Goal: Task Accomplishment & Management: Manage account settings

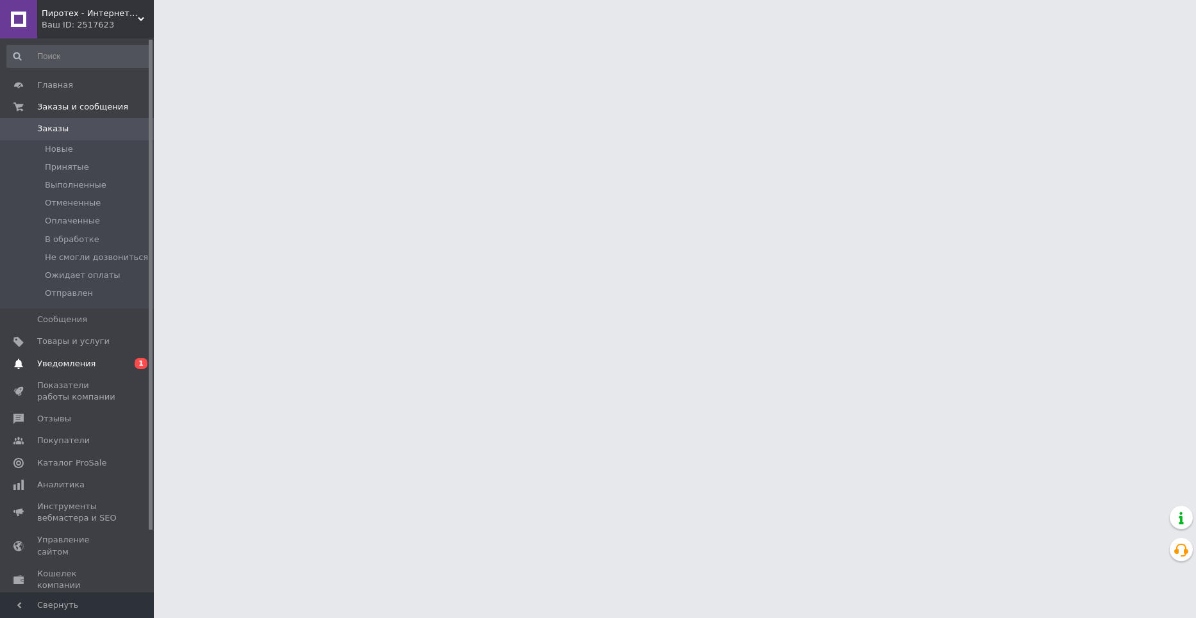
click at [76, 370] on link "Уведомления 0 1" at bounding box center [79, 364] width 158 height 22
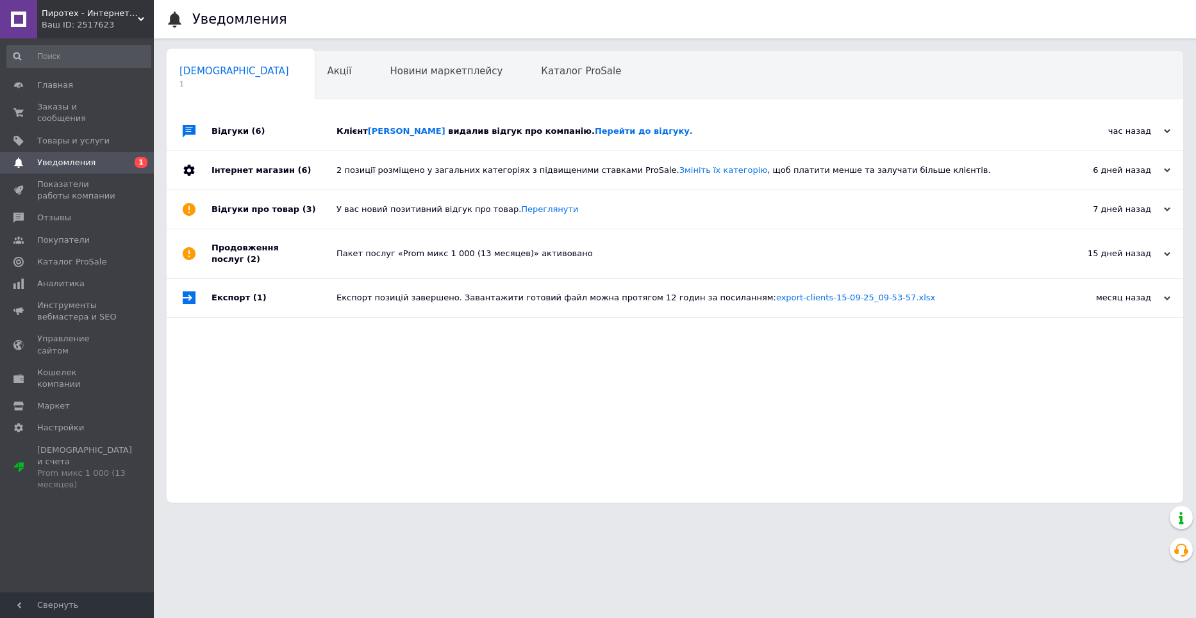
click at [465, 119] on div "Клієнт [PERSON_NAME] видалив відгук про компанію. Перейти до відгуку." at bounding box center [689, 131] width 706 height 38
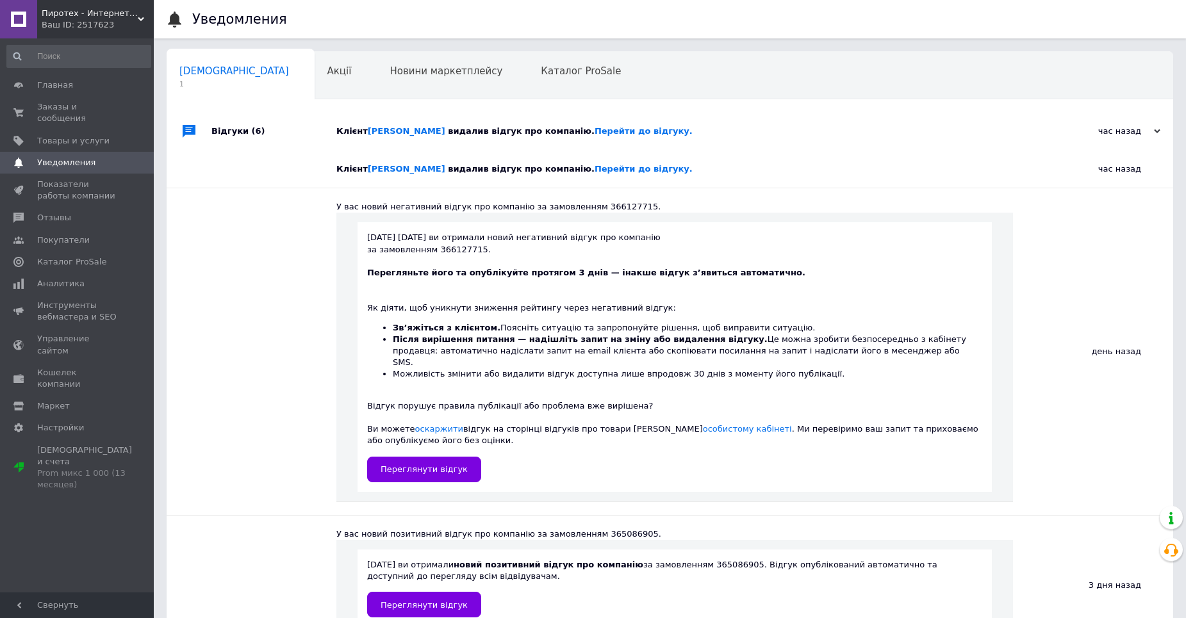
click at [502, 136] on span "видалив відгук про компанію. Перейти до відгуку." at bounding box center [570, 131] width 244 height 10
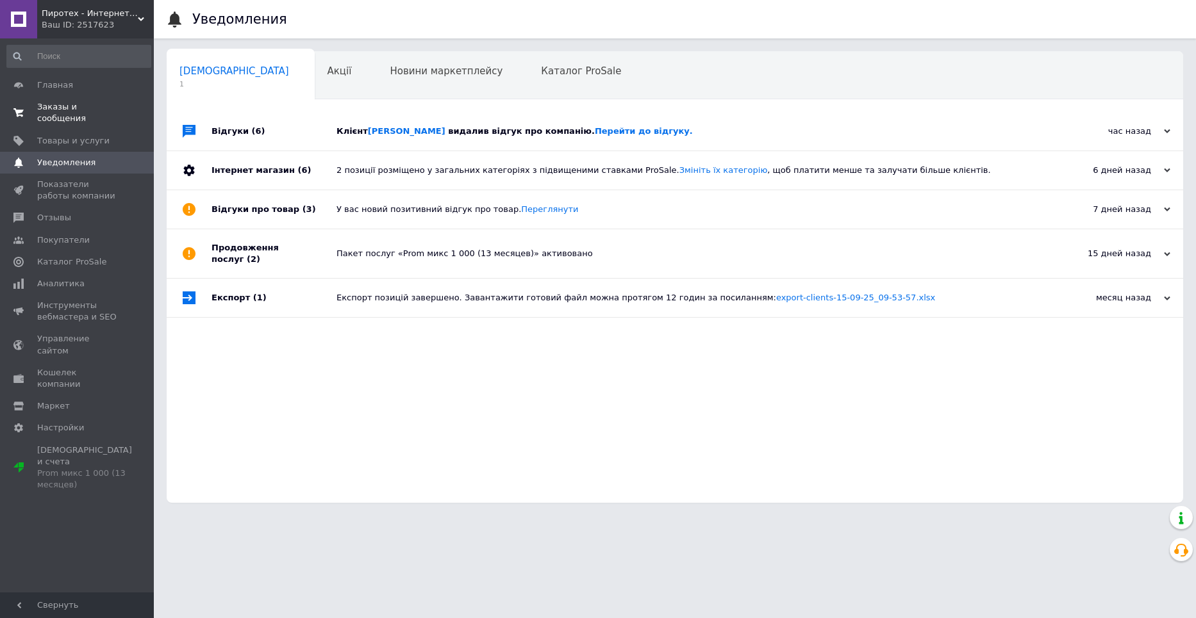
click at [73, 105] on span "Заказы и сообщения" at bounding box center [77, 112] width 81 height 23
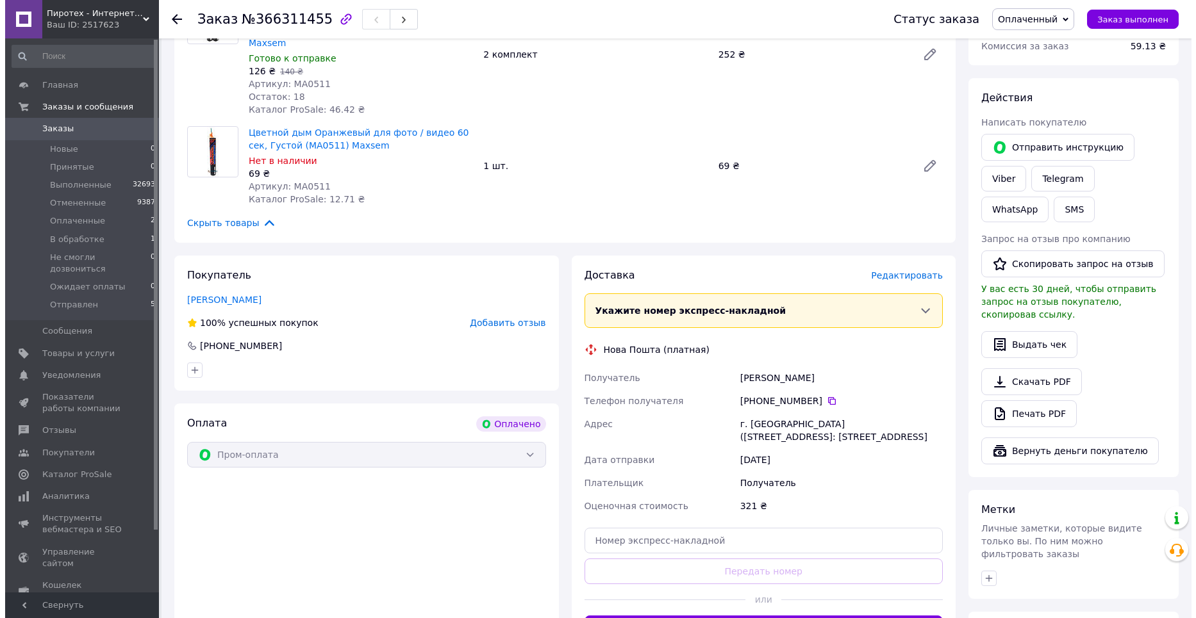
scroll to position [192, 0]
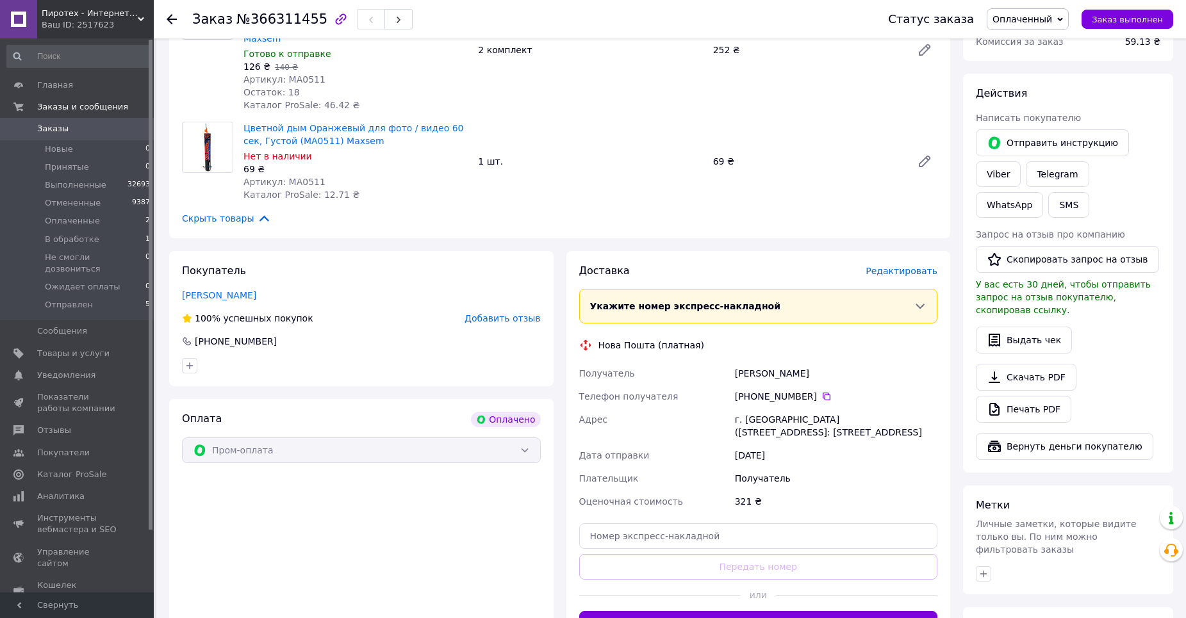
click at [929, 266] on span "Редактировать" at bounding box center [902, 271] width 72 height 10
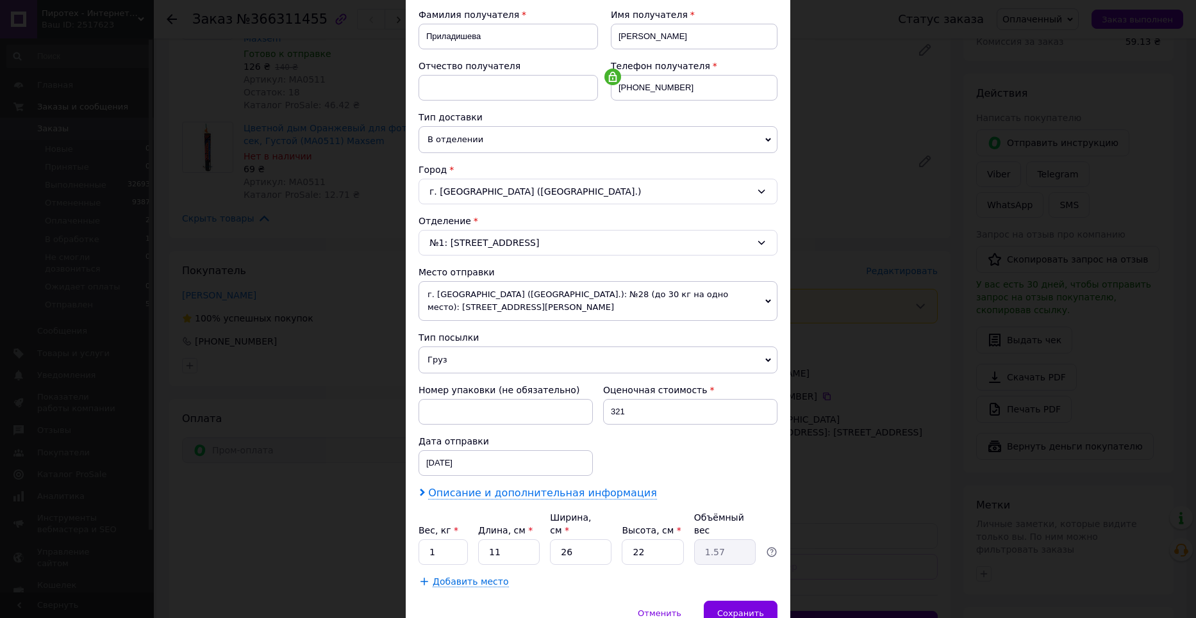
click at [497, 487] on span "Описание и дополнительная информация" at bounding box center [542, 493] width 229 height 13
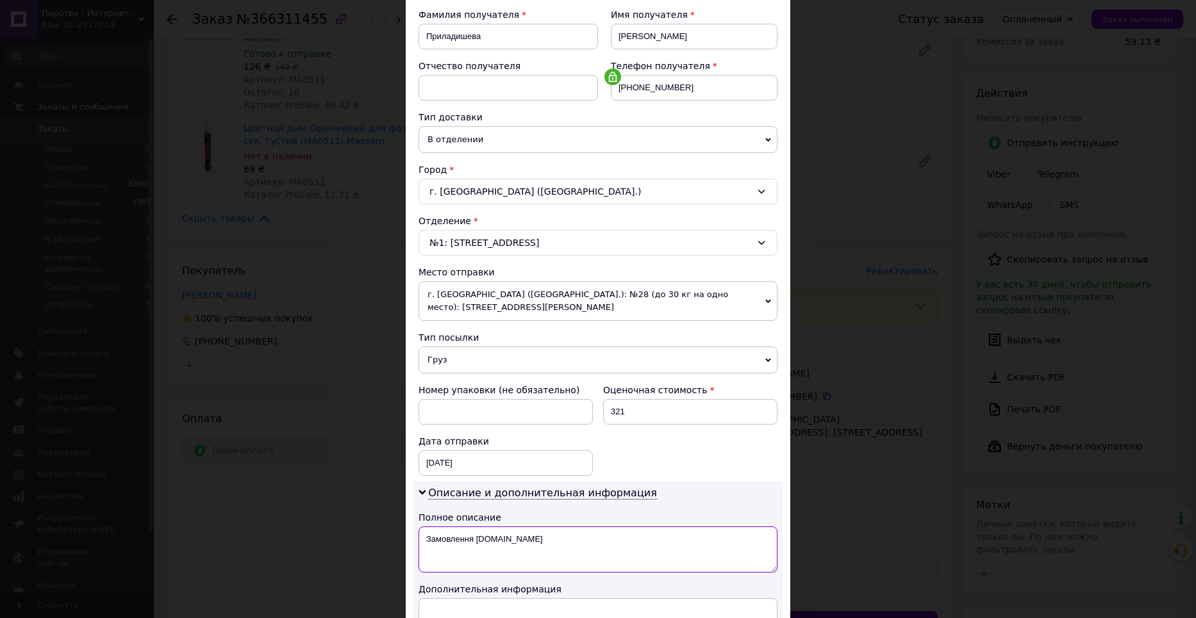
click at [502, 536] on textarea "Замовлення [DOMAIN_NAME]" at bounding box center [598, 550] width 359 height 46
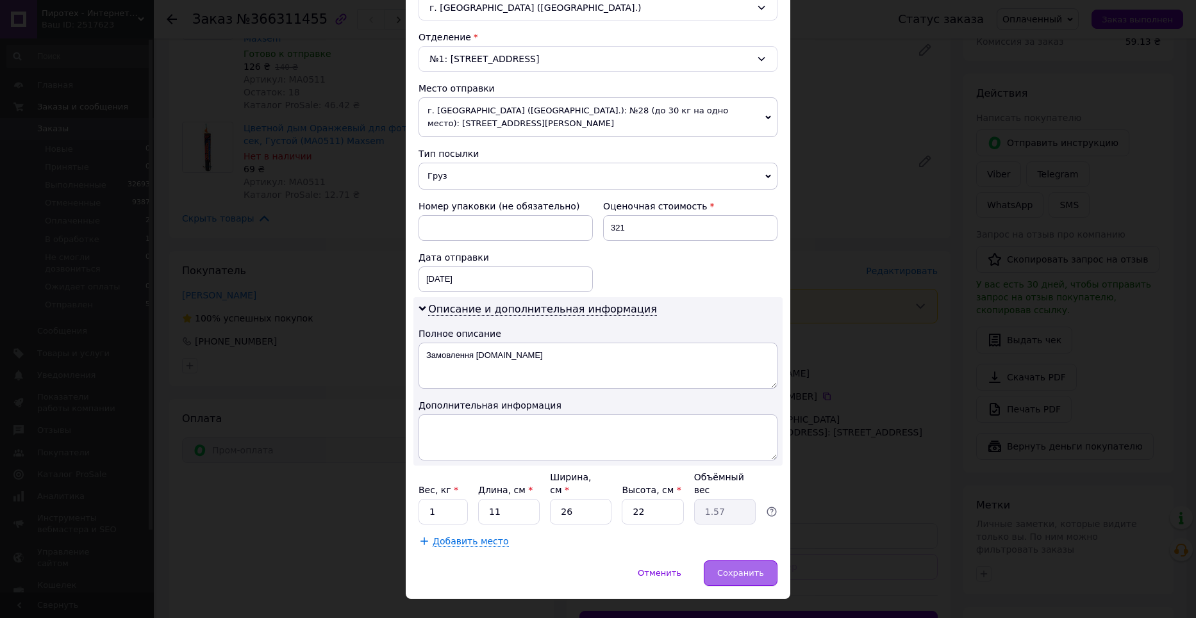
click at [747, 568] on span "Сохранить" at bounding box center [740, 573] width 47 height 10
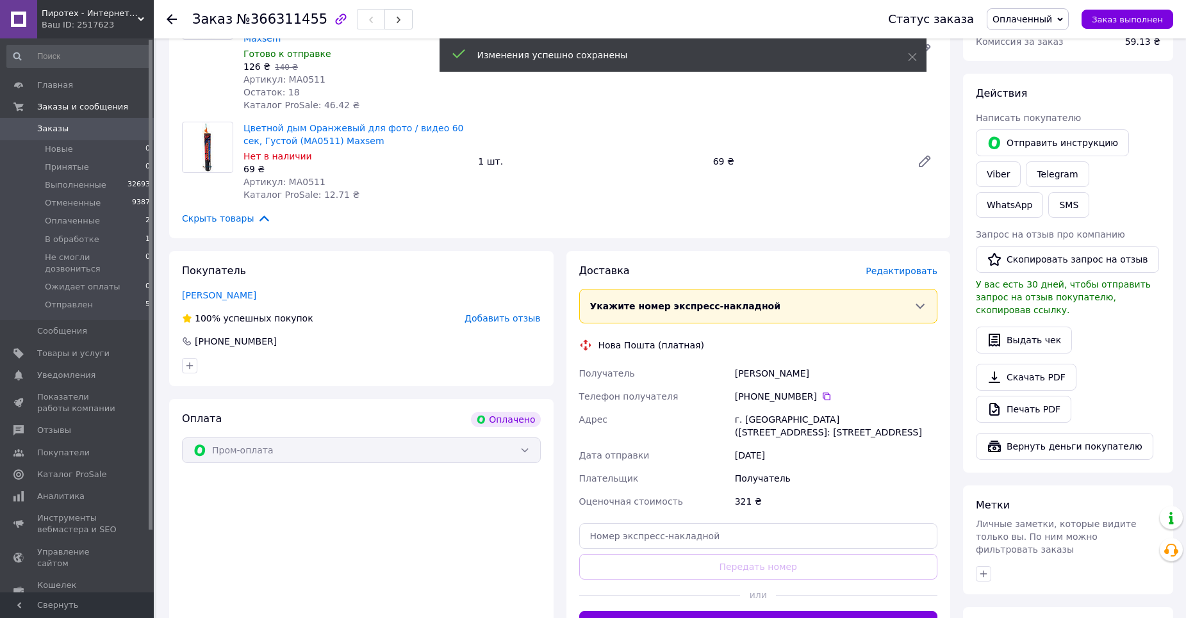
click at [904, 266] on span "Редактировать" at bounding box center [902, 271] width 72 height 10
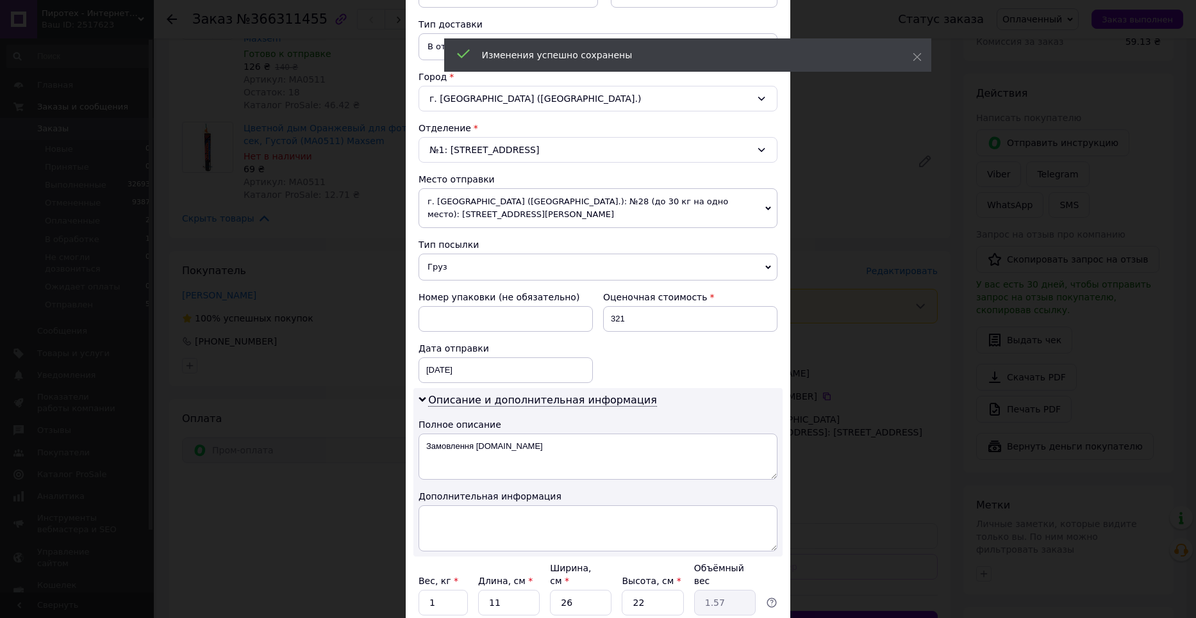
scroll to position [320, 0]
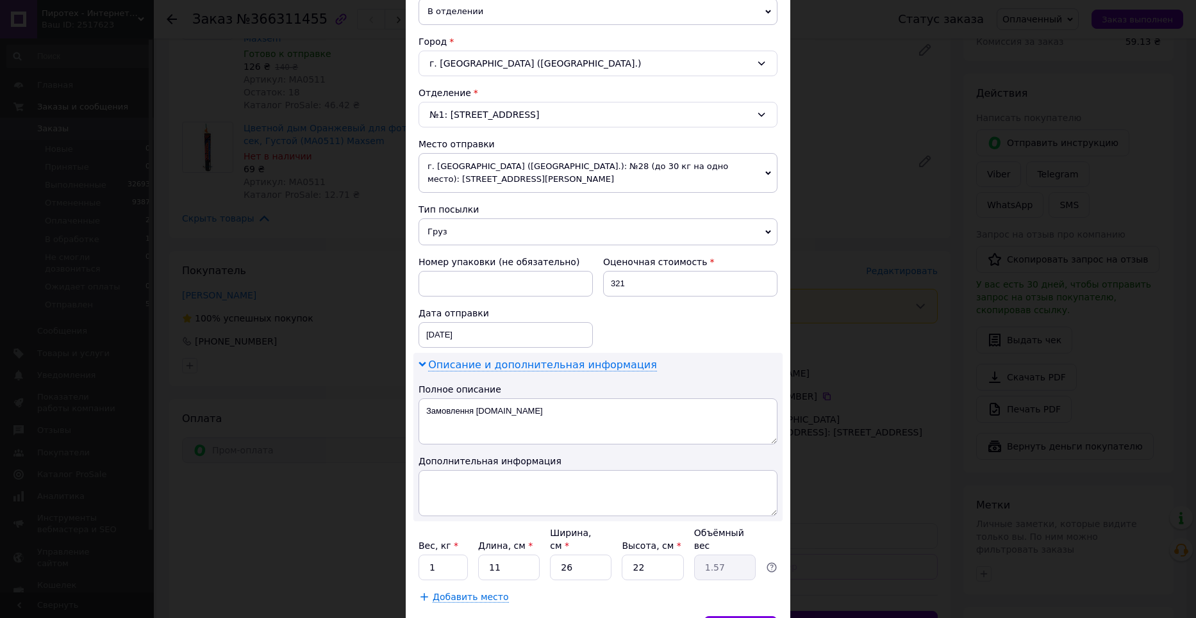
click at [518, 359] on span "Описание и дополнительная информация" at bounding box center [542, 365] width 229 height 13
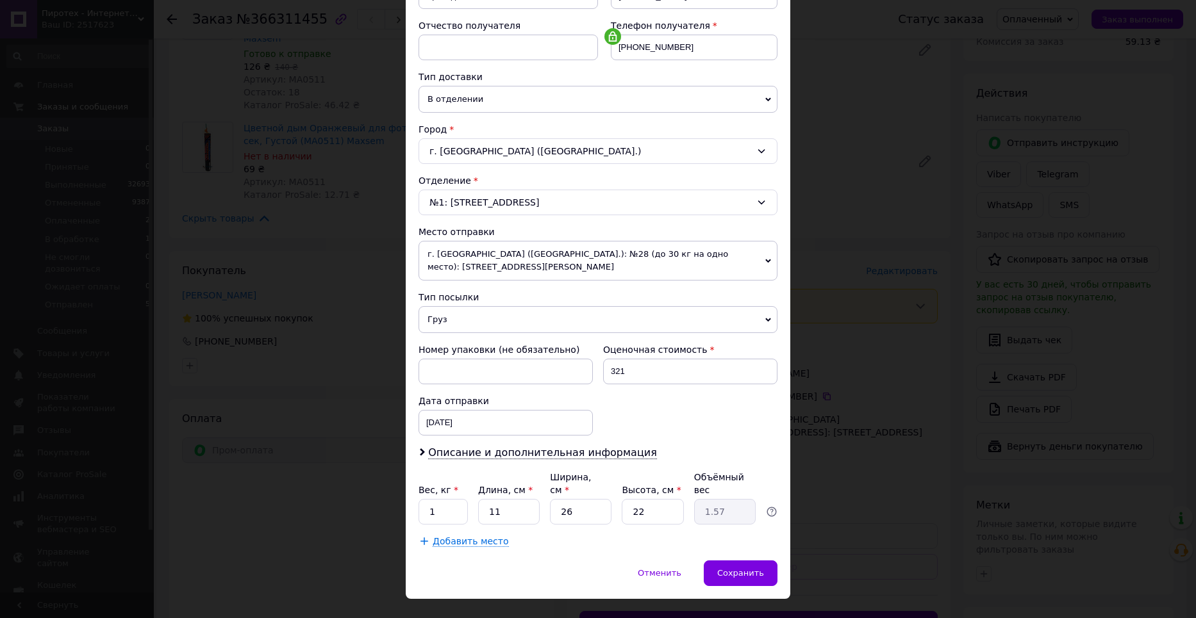
click at [524, 428] on div "Плательщик Получатель Отправитель Фамилия получателя [PERSON_NAME] Имя получате…" at bounding box center [598, 231] width 359 height 633
click at [522, 447] on span "Описание и дополнительная информация" at bounding box center [542, 453] width 229 height 13
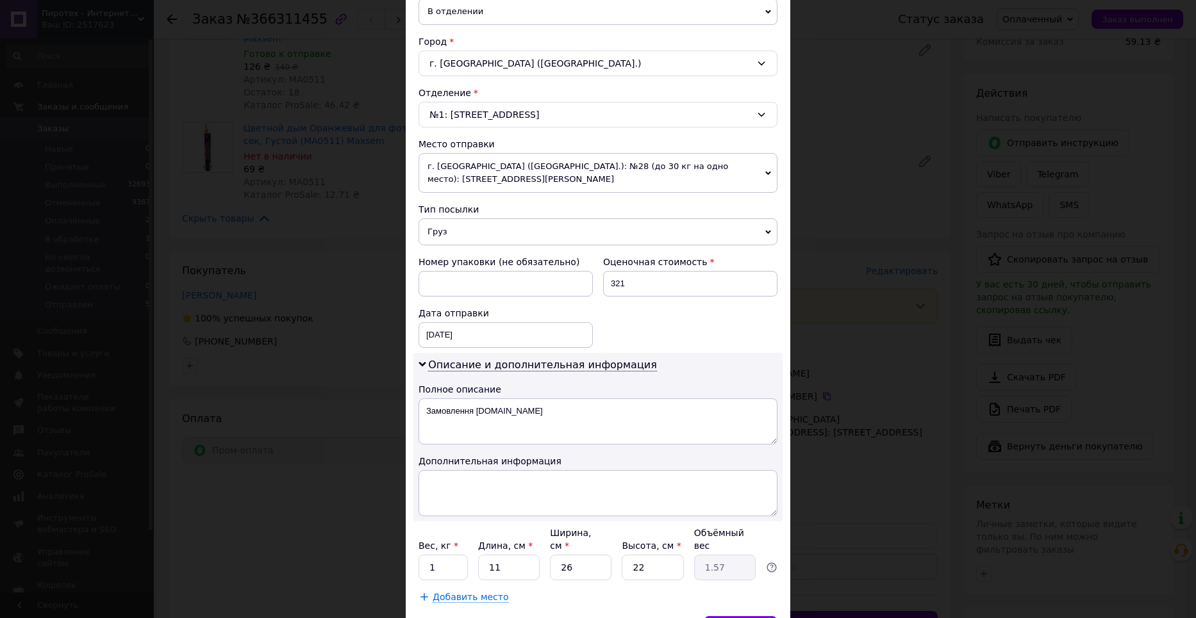
click at [518, 436] on div "Описание и дополнительная информация Полное описание Замовлення [DOMAIN_NAME] Д…" at bounding box center [597, 437] width 369 height 169
click at [518, 399] on textarea "Замовлення [DOMAIN_NAME]" at bounding box center [598, 422] width 359 height 46
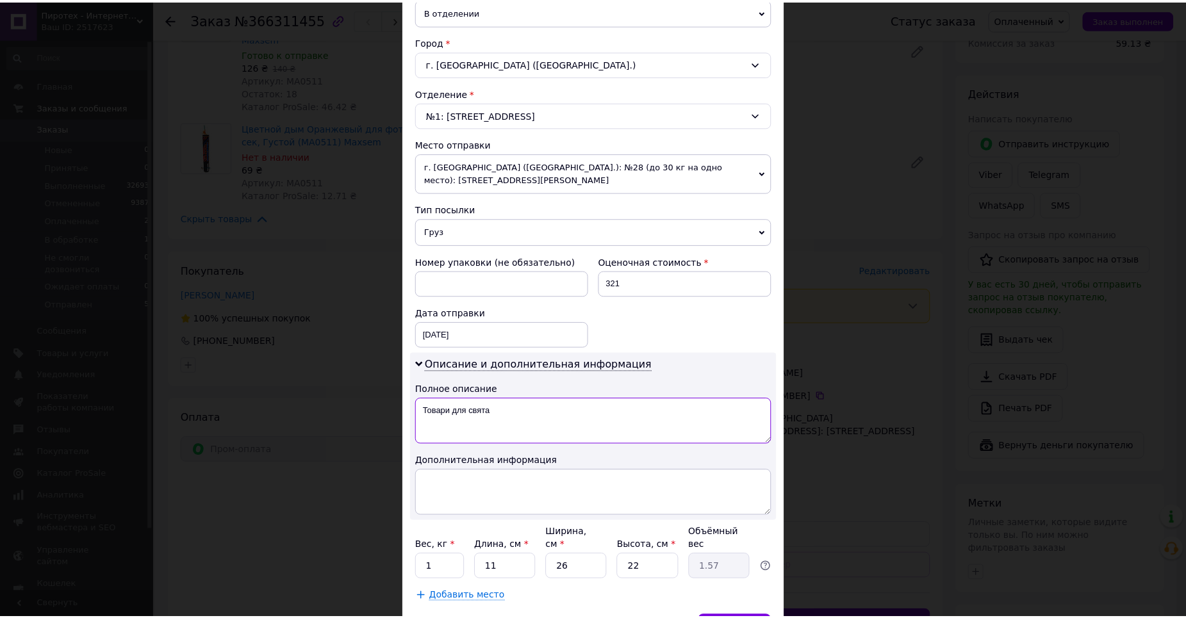
scroll to position [376, 0]
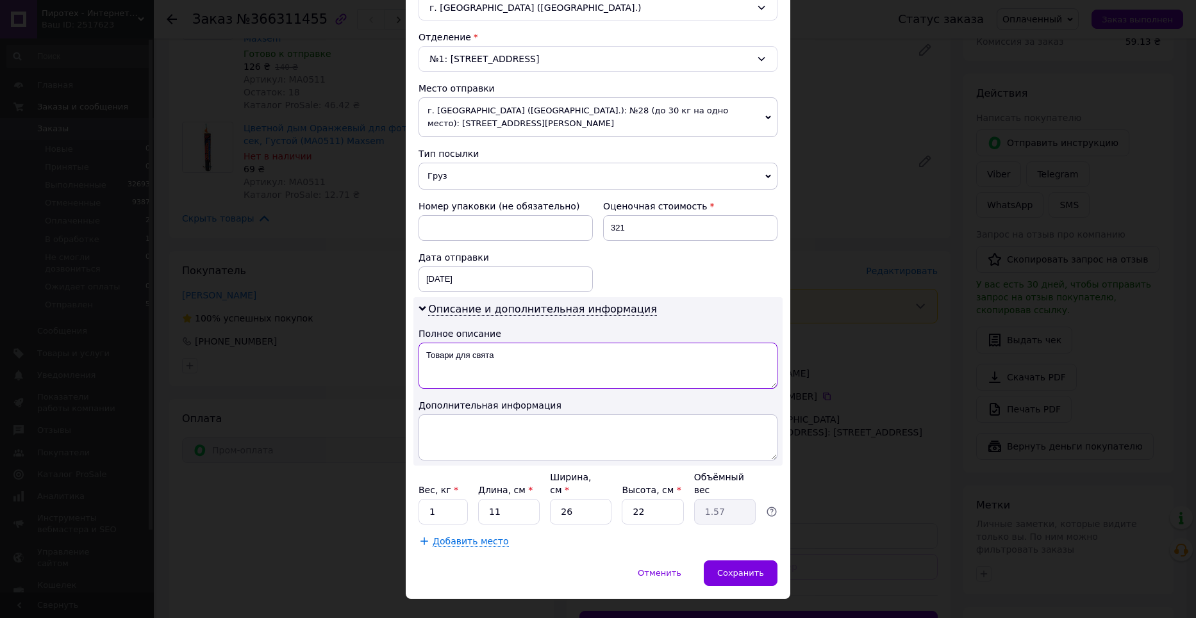
type textarea "Товари для свята"
click at [595, 499] on input "26" at bounding box center [581, 512] width 62 height 26
type input "1"
type input "0.1"
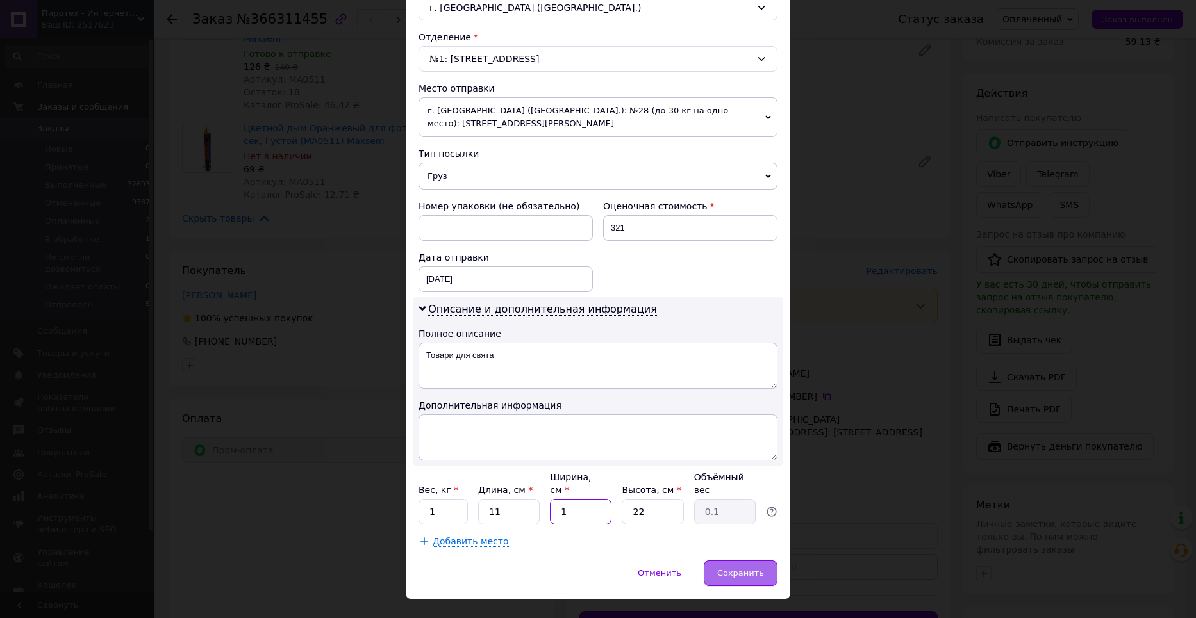
type input "1"
click at [758, 568] on span "Сохранить" at bounding box center [740, 573] width 47 height 10
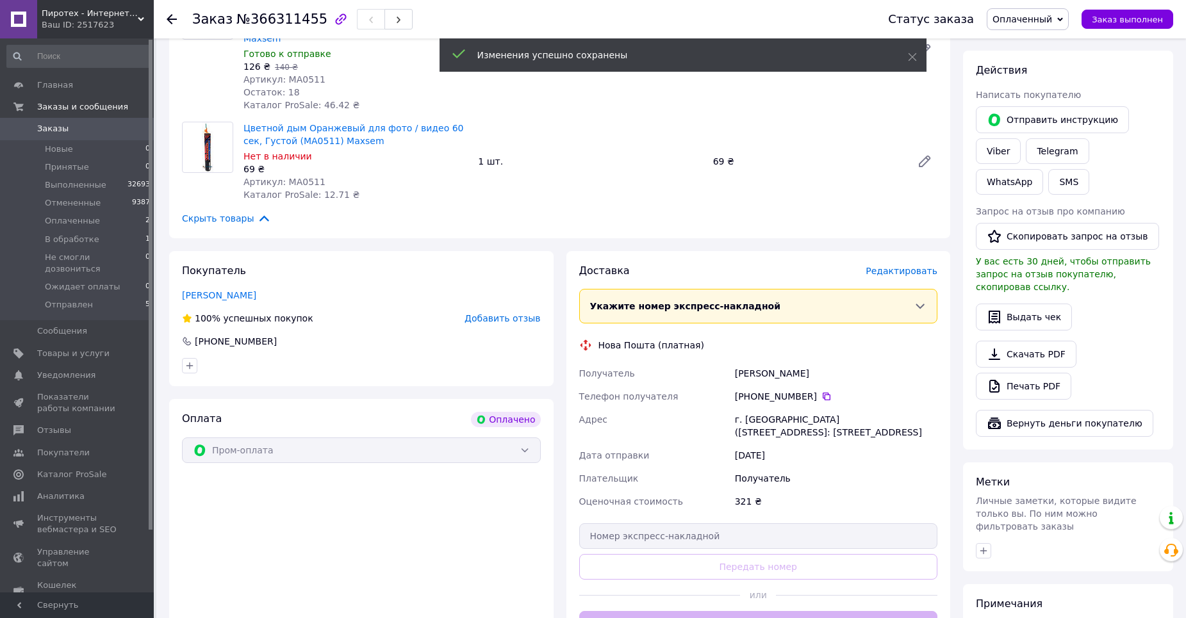
scroll to position [449, 0]
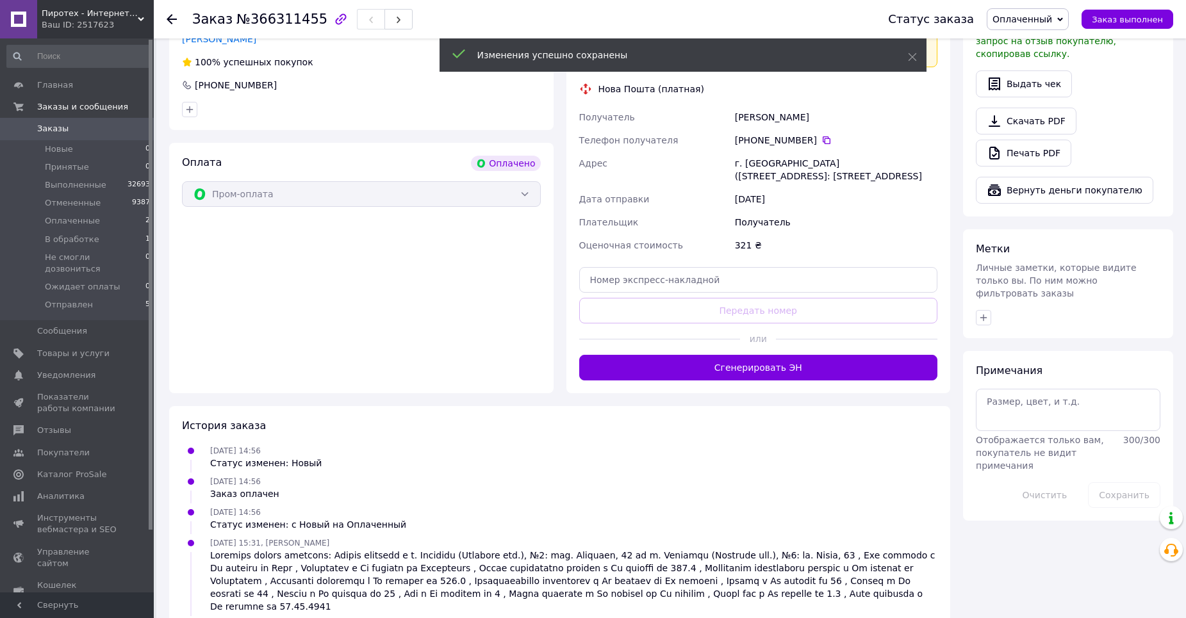
click at [743, 357] on div "Доставка Редактировать Укажите номер экспресс-накладной Обязательно введите ном…" at bounding box center [759, 194] width 385 height 399
click at [736, 355] on button "Сгенерировать ЭН" at bounding box center [758, 368] width 359 height 26
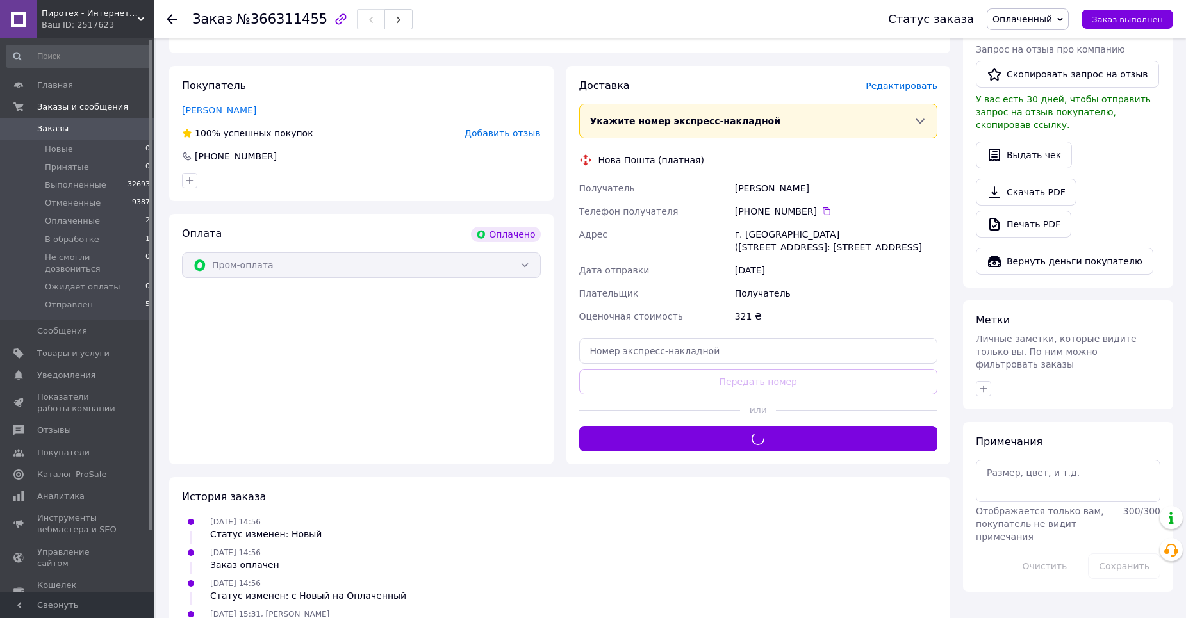
scroll to position [320, 0]
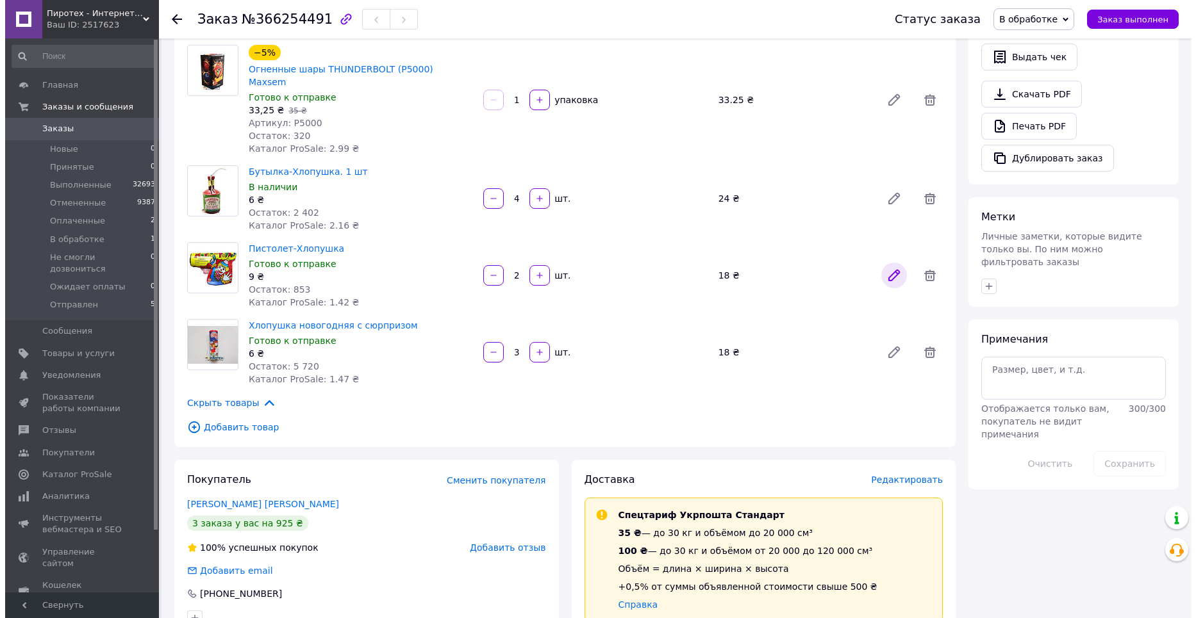
scroll to position [513, 0]
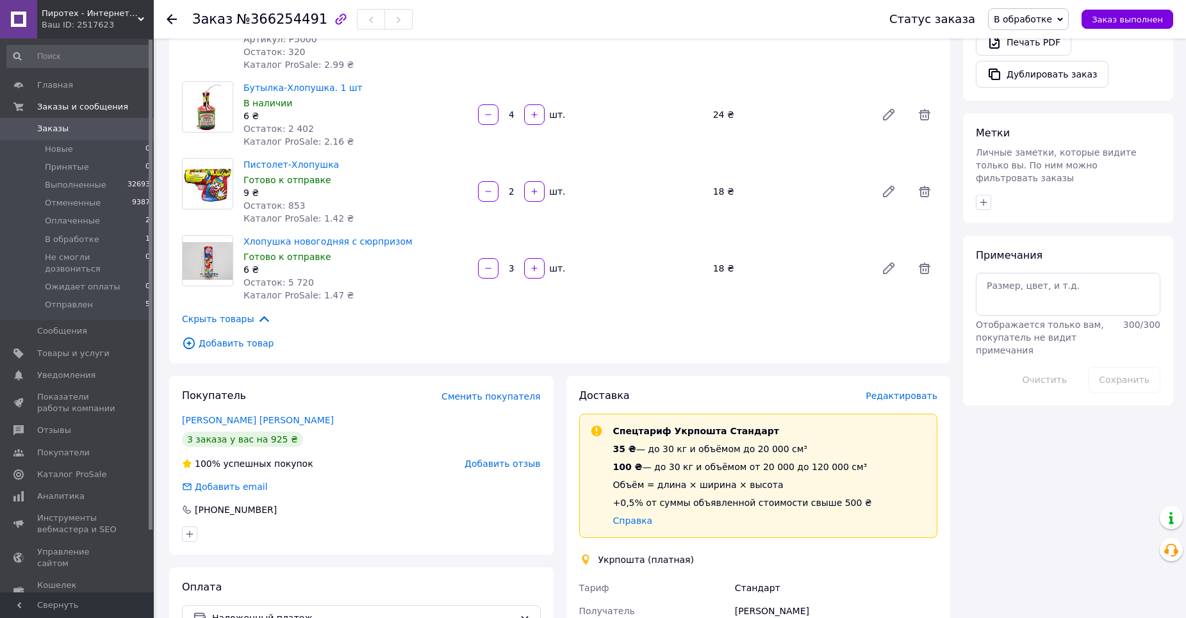
click at [909, 391] on span "Редактировать" at bounding box center [902, 396] width 72 height 10
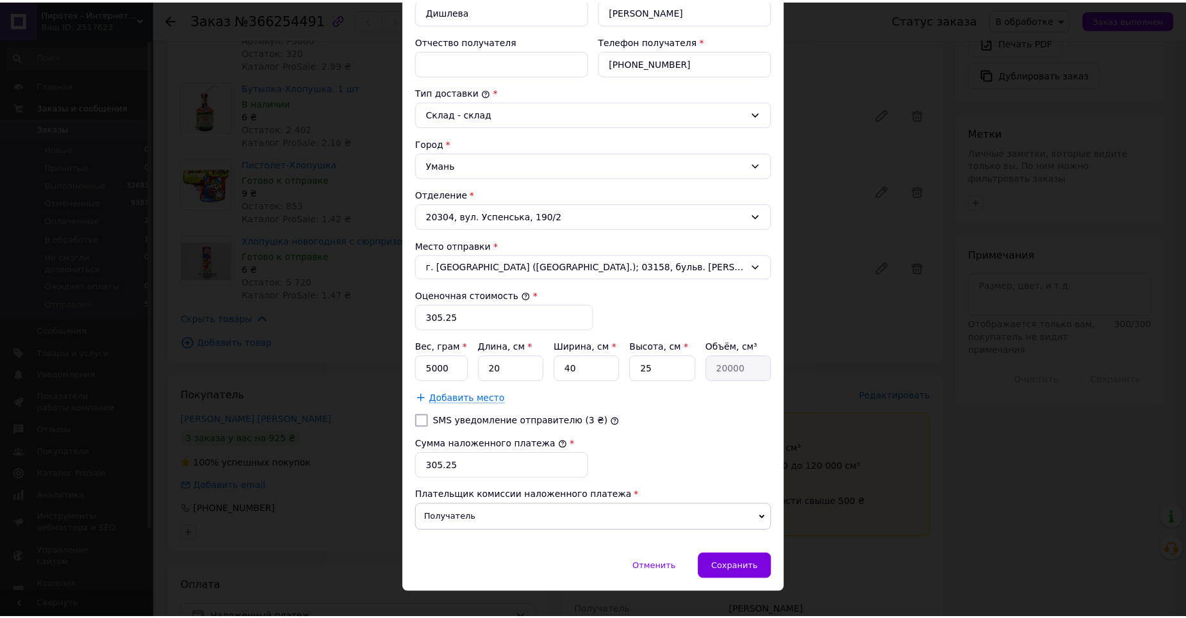
scroll to position [287, 0]
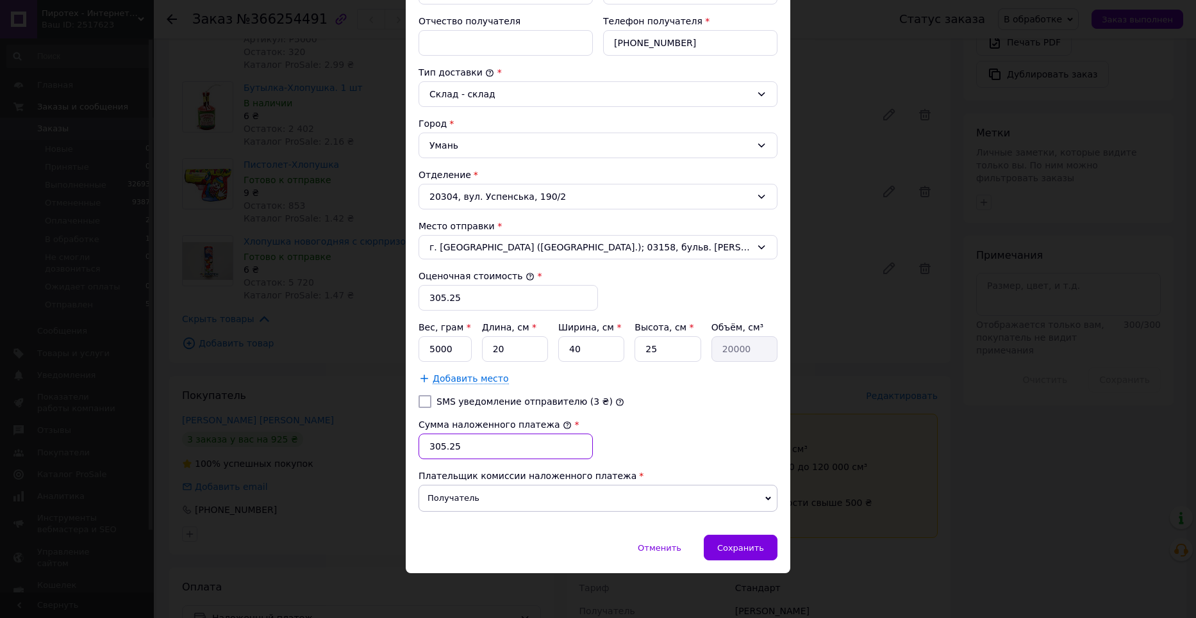
click at [469, 443] on input "305.25" at bounding box center [506, 447] width 174 height 26
type input "305"
click at [479, 299] on input "305.25" at bounding box center [508, 298] width 179 height 26
type input "305"
click at [426, 354] on input "5000" at bounding box center [445, 349] width 53 height 26
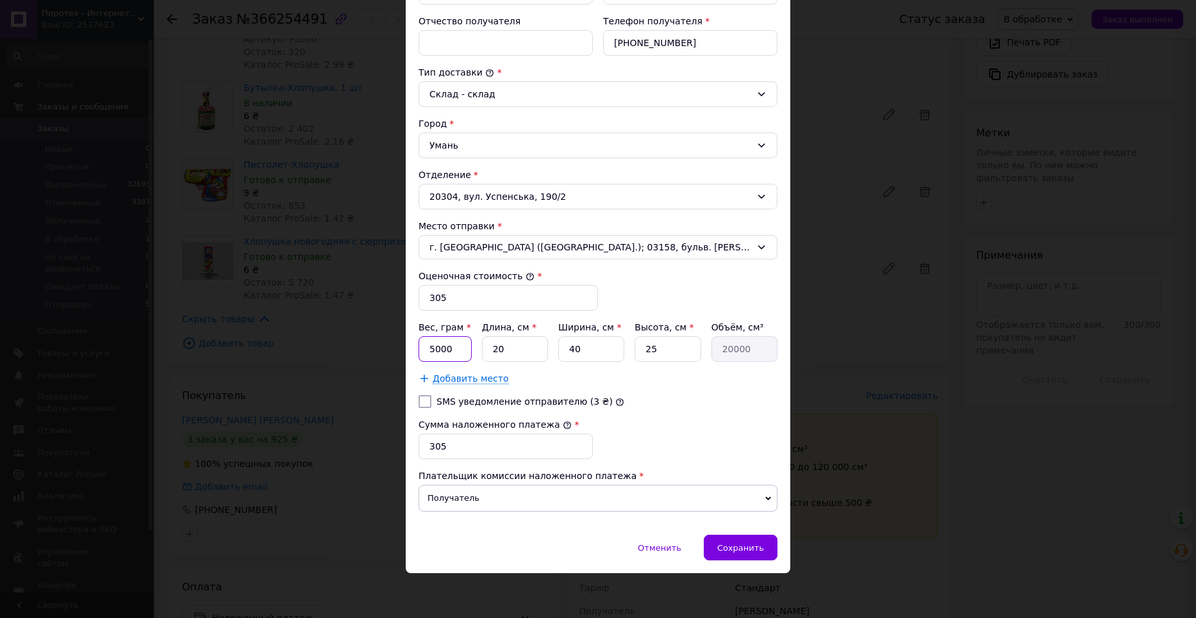
click at [426, 354] on input "5000" at bounding box center [445, 349] width 53 height 26
type input "1"
type input "500"
click at [535, 355] on input "20" at bounding box center [515, 349] width 66 height 26
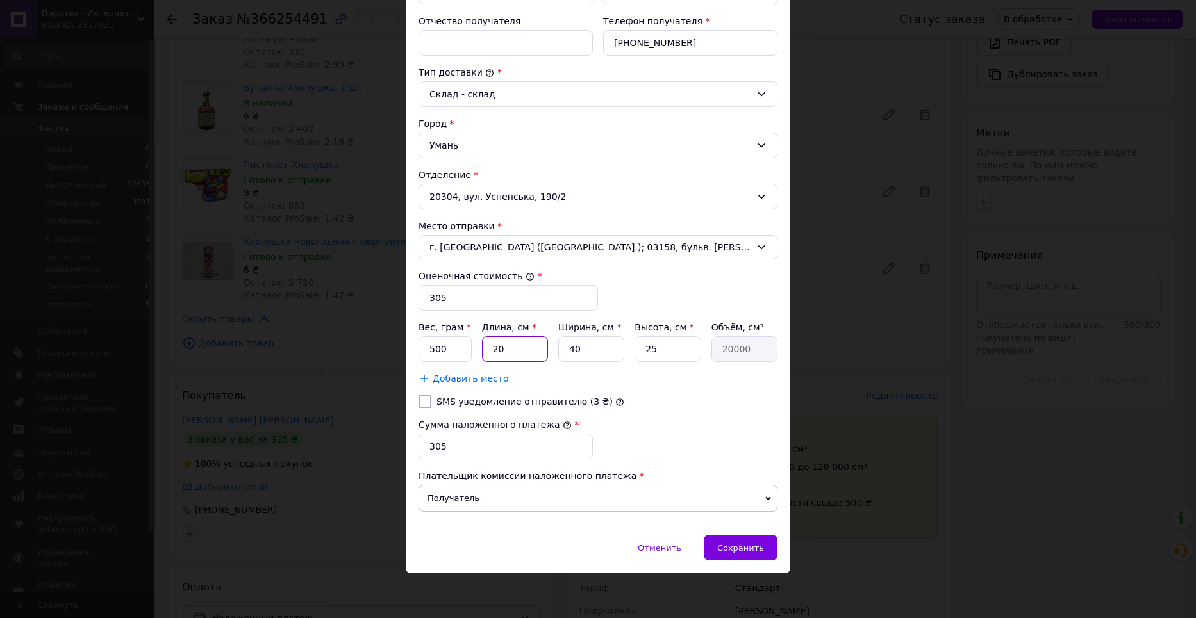
type input "1"
type input "1000"
type input "10"
type input "10000"
type input "10"
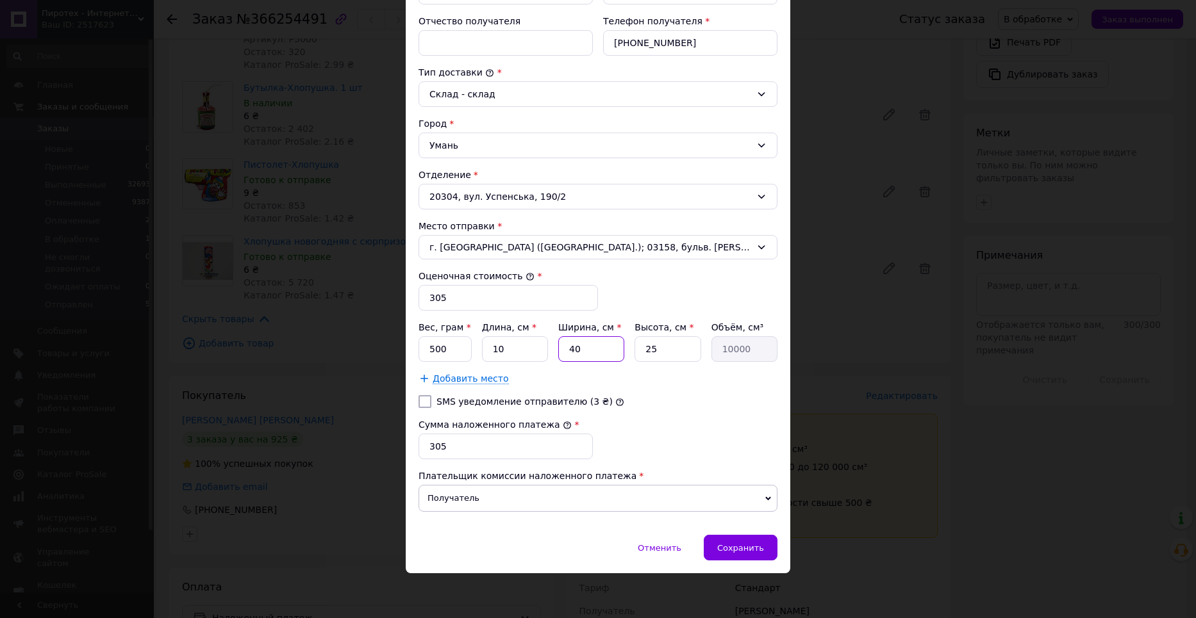
click at [583, 348] on input "40" at bounding box center [591, 349] width 66 height 26
type input "5"
type input "1250"
type input "5"
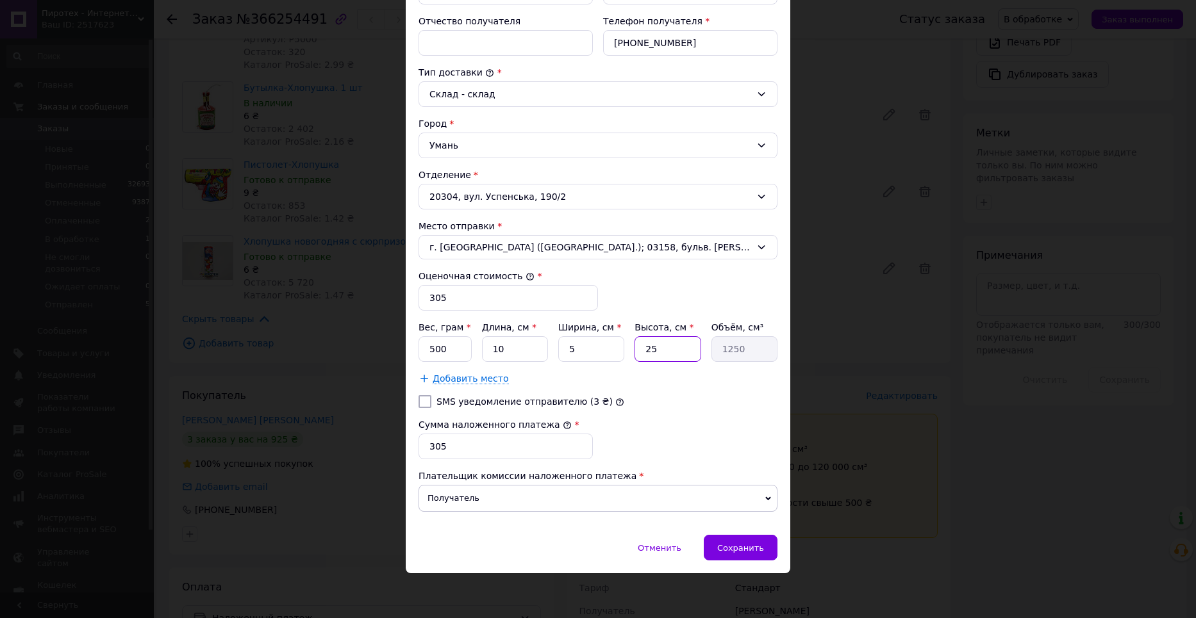
click at [656, 344] on input "25" at bounding box center [668, 349] width 66 height 26
type input "1"
type input "50"
type input "10"
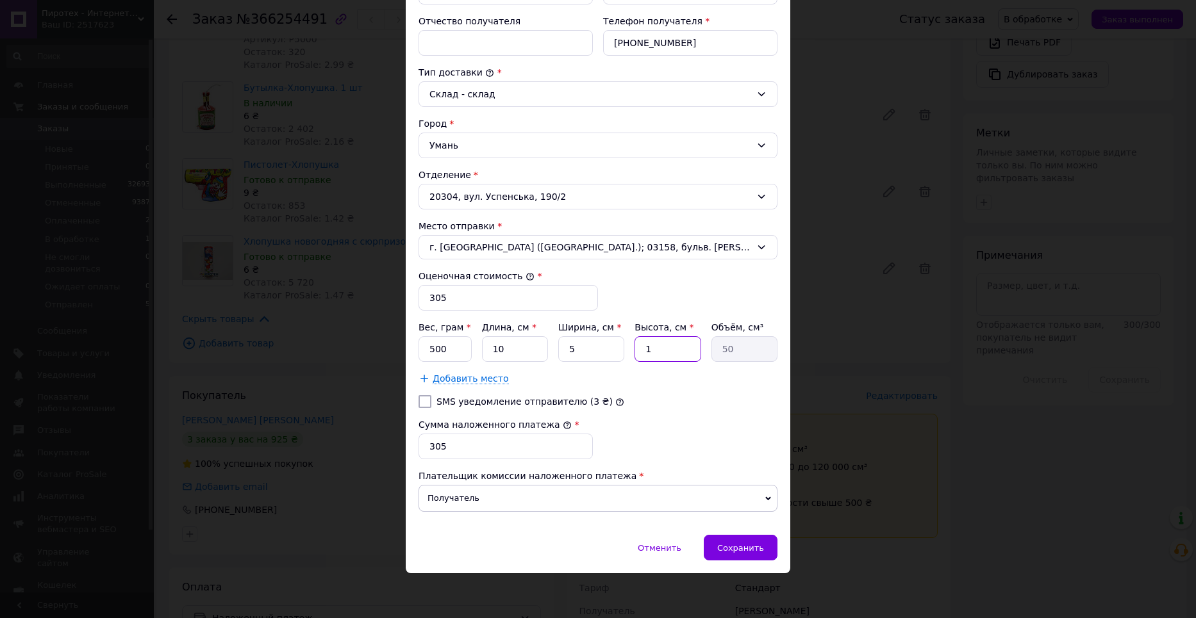
type input "500"
type input "10"
click at [710, 429] on div "Сумма наложенного платежа * 305" at bounding box center [597, 438] width 369 height 51
click at [720, 540] on div "Сохранить" at bounding box center [741, 548] width 74 height 26
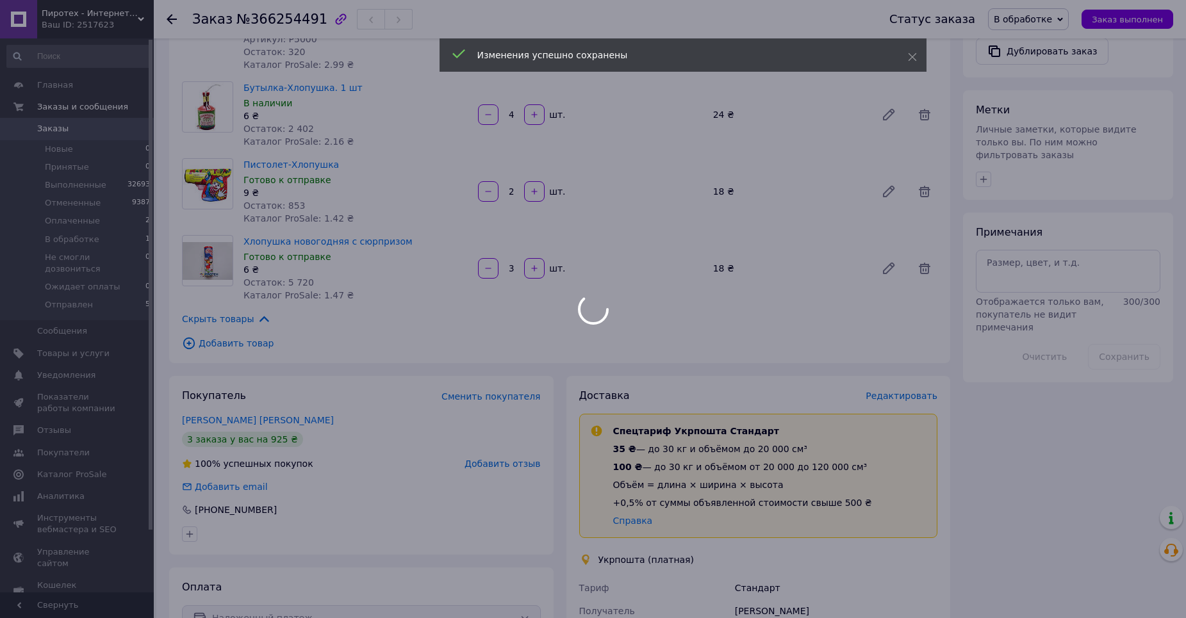
scroll to position [833, 0]
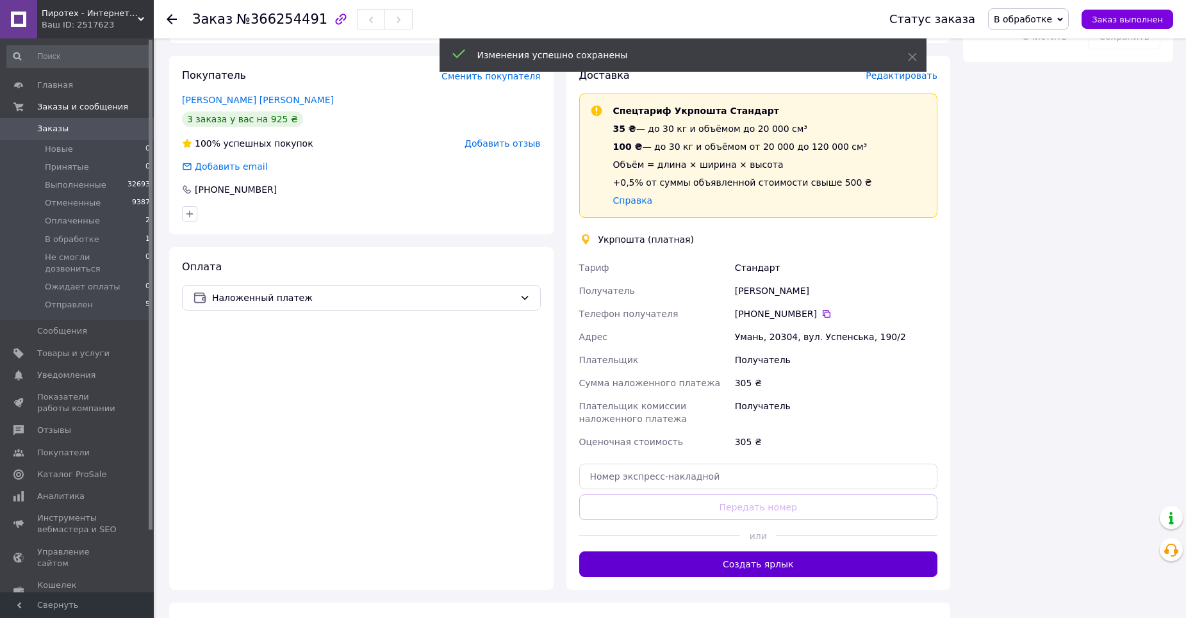
click at [740, 552] on button "Создать ярлык" at bounding box center [758, 565] width 359 height 26
